Goal: Task Accomplishment & Management: Manage account settings

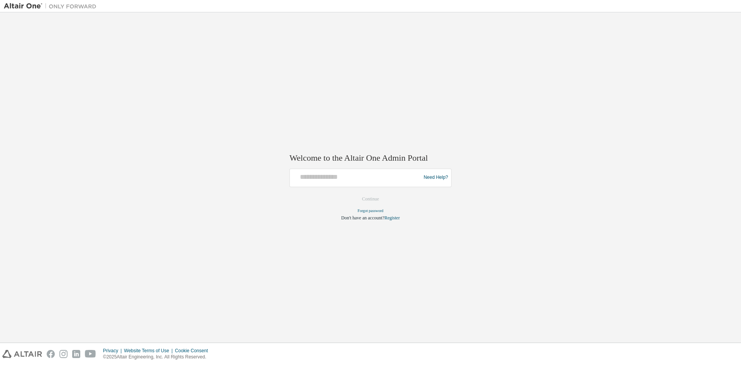
click at [363, 186] on div "Need Help?" at bounding box center [370, 177] width 162 height 19
click at [344, 174] on input "text" at bounding box center [356, 175] width 127 height 11
type input "**********"
click at [354, 193] on button "Continue" at bounding box center [370, 199] width 33 height 12
